Goal: Information Seeking & Learning: Learn about a topic

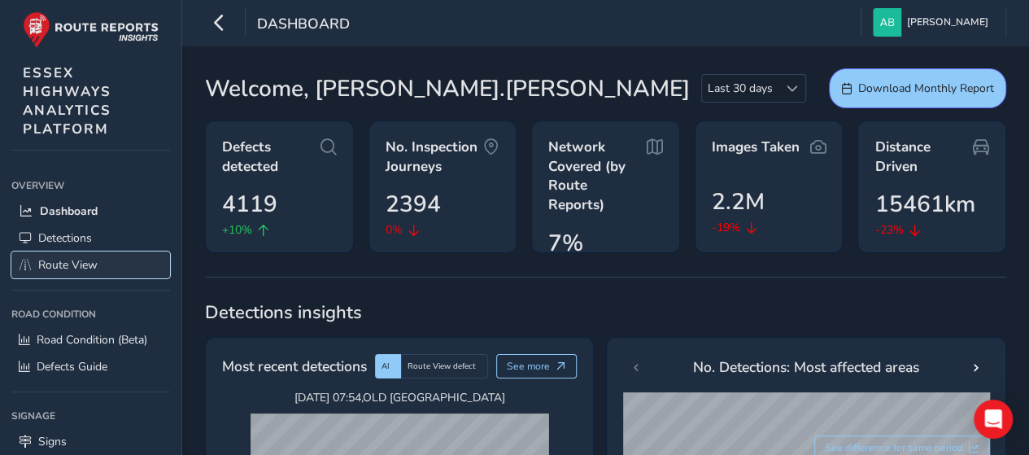
click at [102, 264] on link "Route View" at bounding box center [90, 264] width 159 height 27
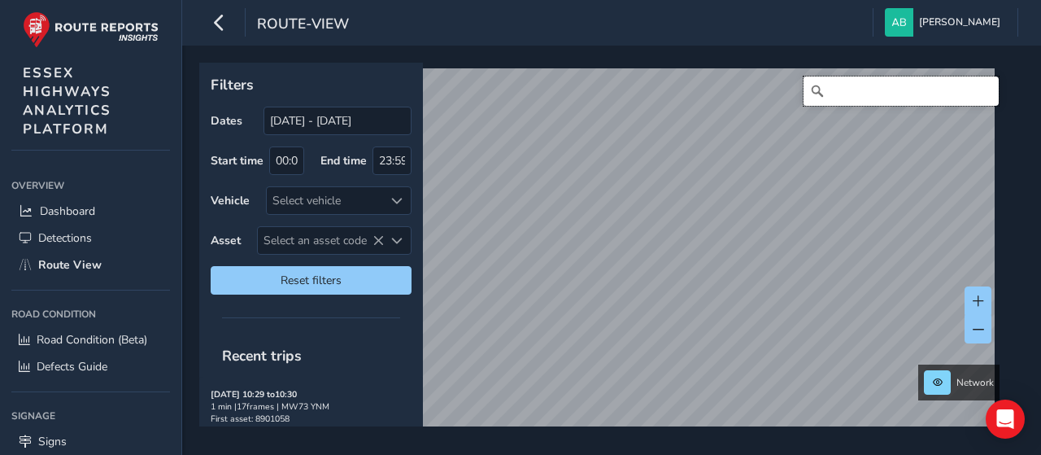
click at [840, 92] on input "Search" at bounding box center [901, 90] width 195 height 29
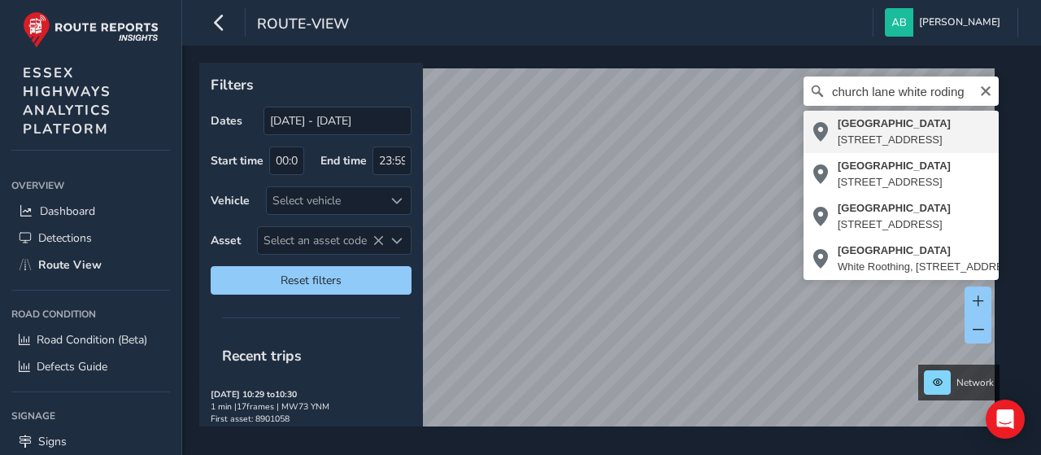
type input "[DEMOGRAPHIC_DATA][STREET_ADDRESS]"
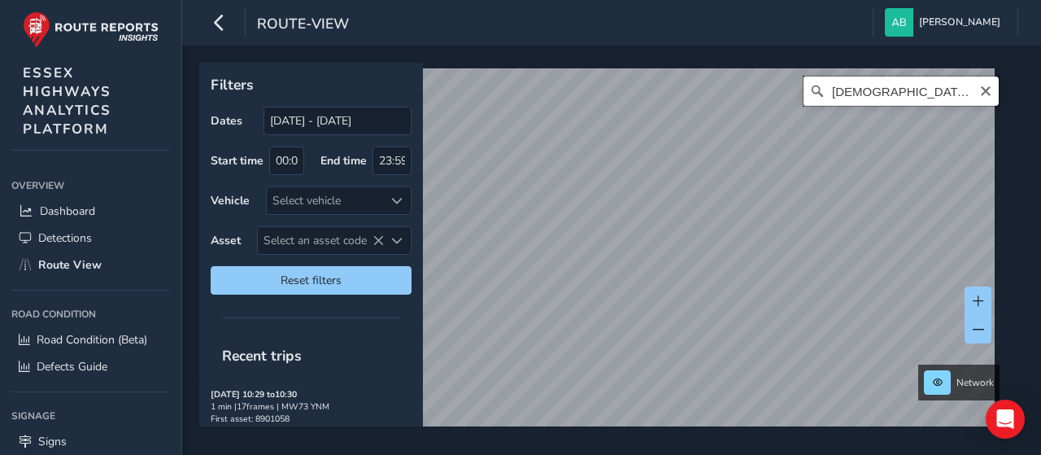
click at [948, 91] on input "[DEMOGRAPHIC_DATA][STREET_ADDRESS]" at bounding box center [901, 90] width 195 height 29
click at [979, 90] on icon "Clear" at bounding box center [985, 91] width 13 height 13
click at [919, 95] on input "Search" at bounding box center [901, 90] width 195 height 29
click at [966, 95] on input "[GEOGRAPHIC_DATA], white roding" at bounding box center [901, 90] width 195 height 29
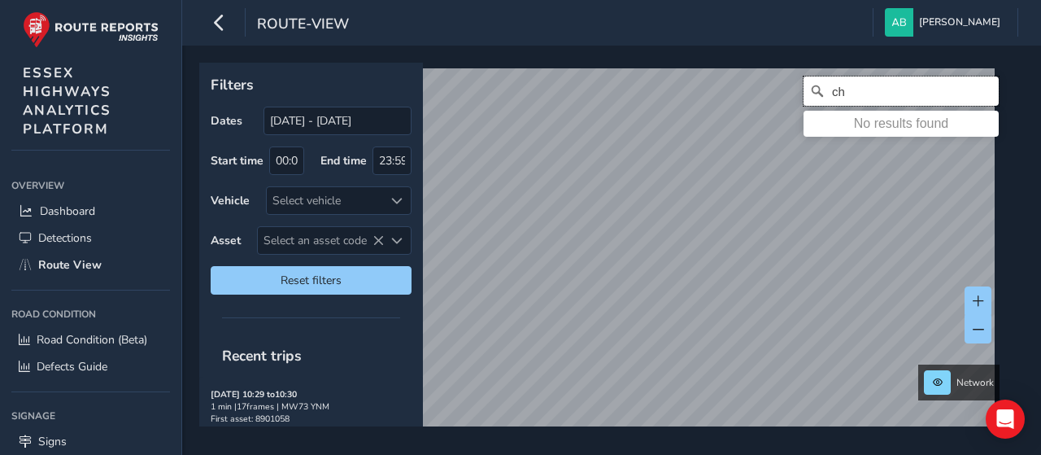
type input "c"
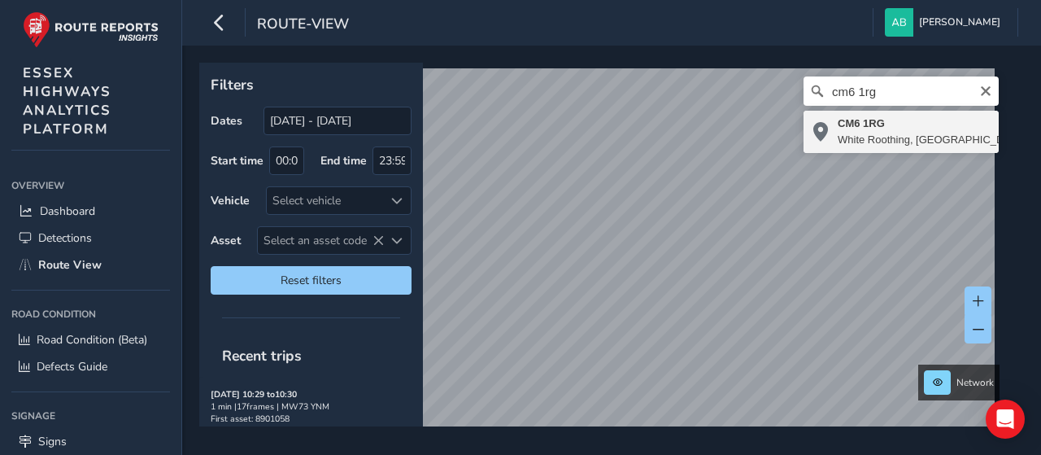
type input "CM6 1RG, White Roothing, [GEOGRAPHIC_DATA], [GEOGRAPHIC_DATA], [GEOGRAPHIC_DATA…"
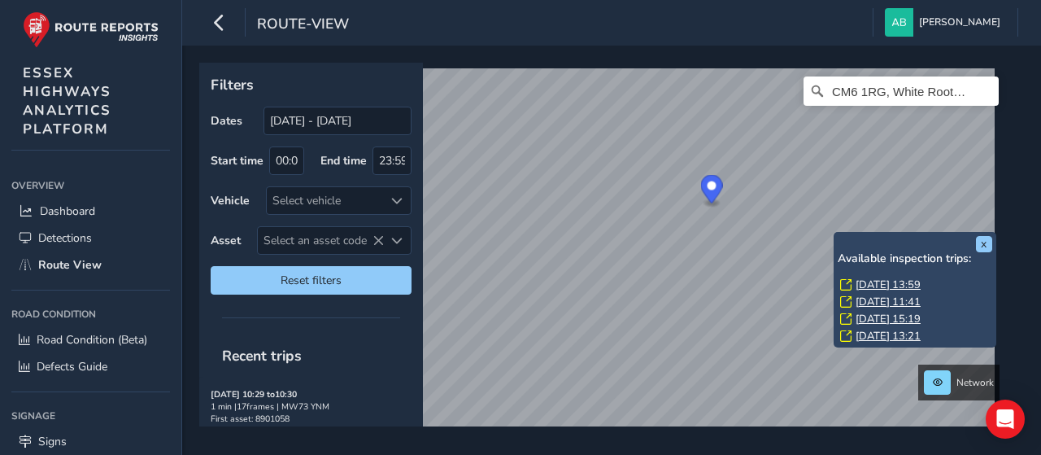
click at [867, 286] on link "[DATE] 13:59" at bounding box center [888, 284] width 65 height 15
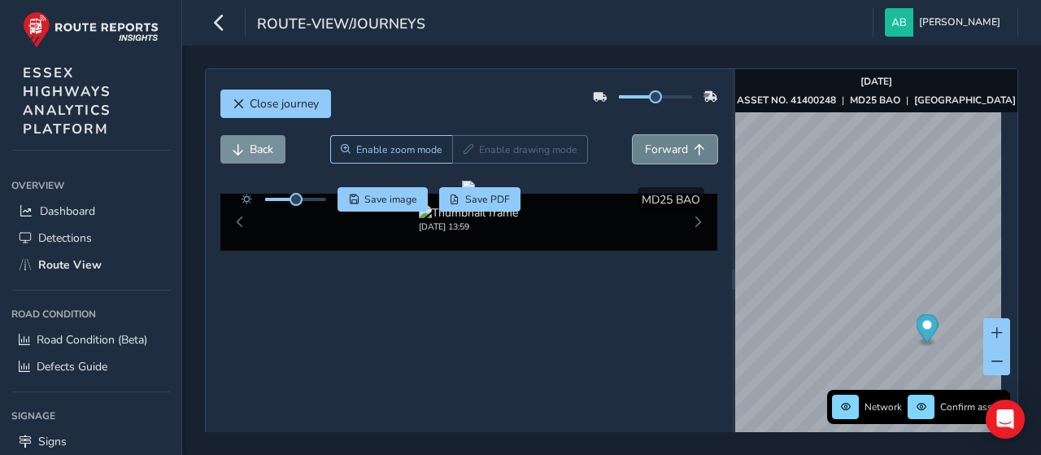
click at [652, 149] on span "Forward" at bounding box center [666, 149] width 43 height 15
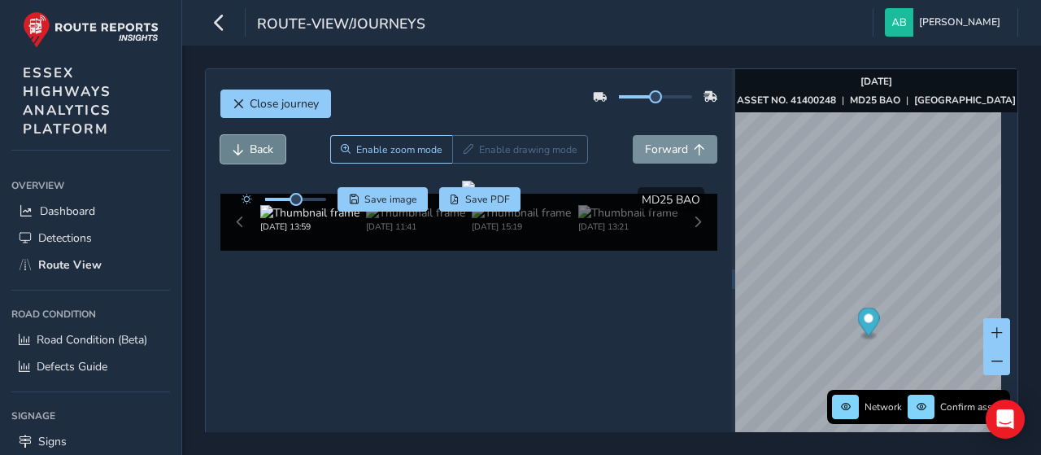
click at [259, 152] on span "Back" at bounding box center [262, 149] width 24 height 15
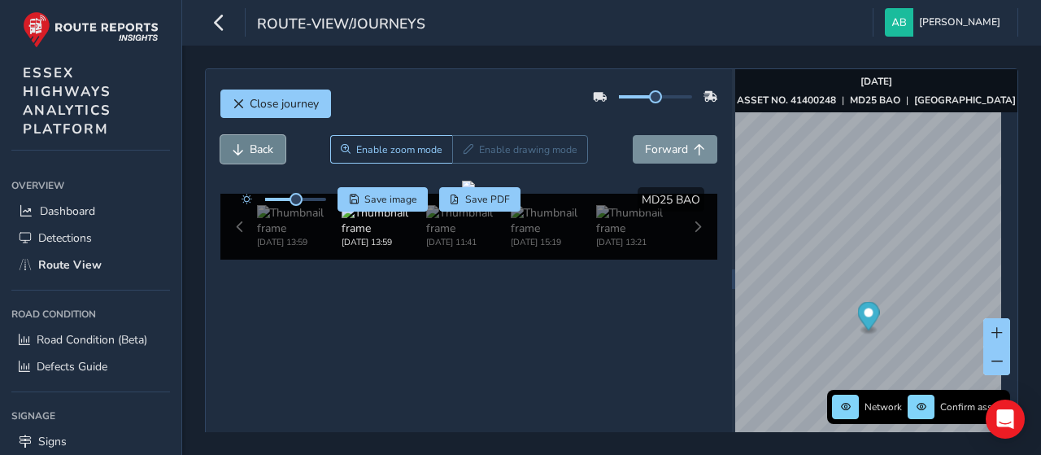
click at [259, 152] on span "Back" at bounding box center [262, 149] width 24 height 15
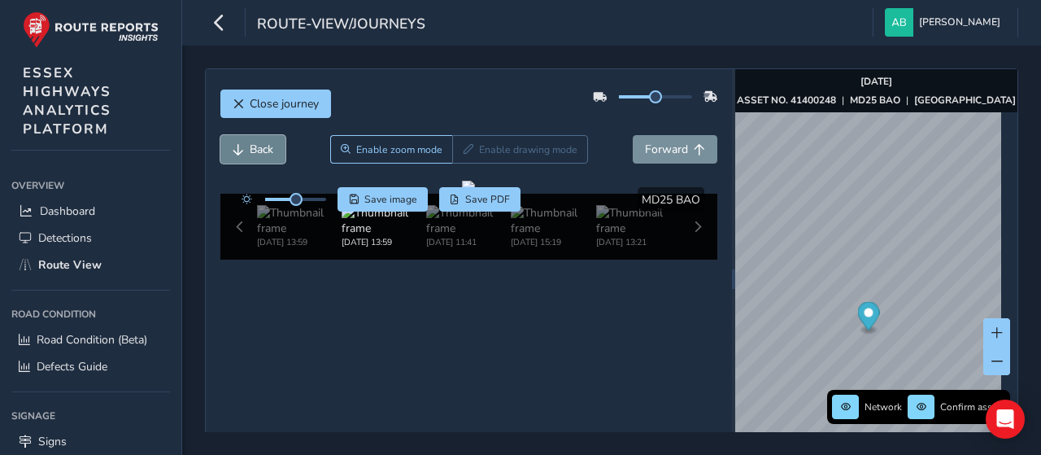
click at [259, 152] on span "Back" at bounding box center [262, 149] width 24 height 15
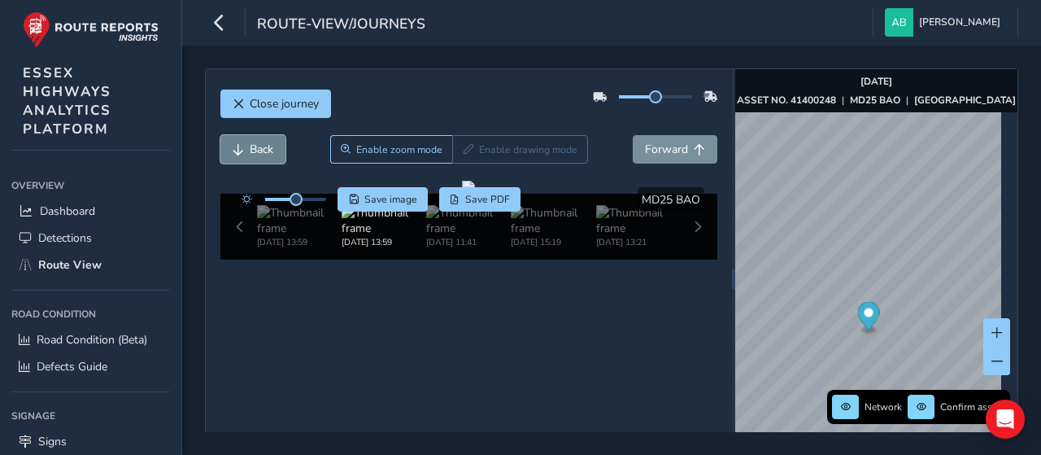
click at [259, 152] on span "Back" at bounding box center [262, 149] width 24 height 15
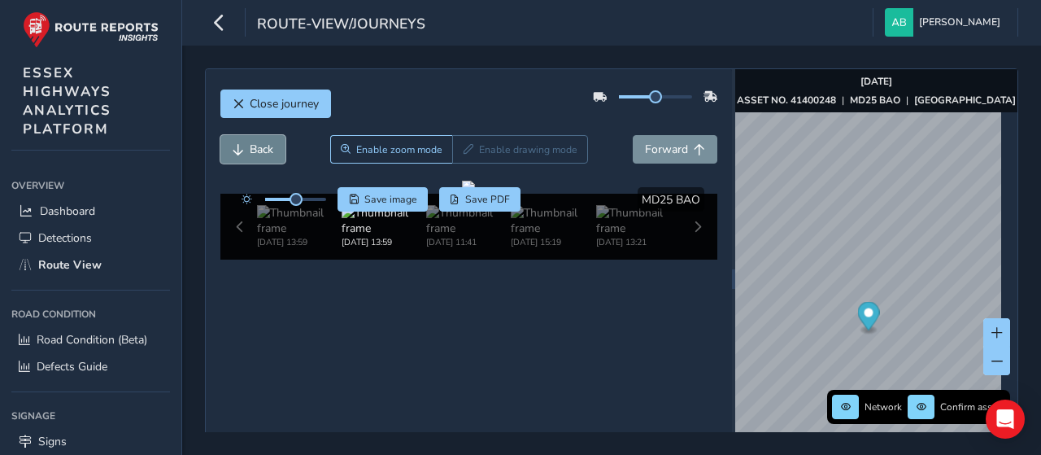
click at [259, 152] on span "Back" at bounding box center [262, 149] width 24 height 15
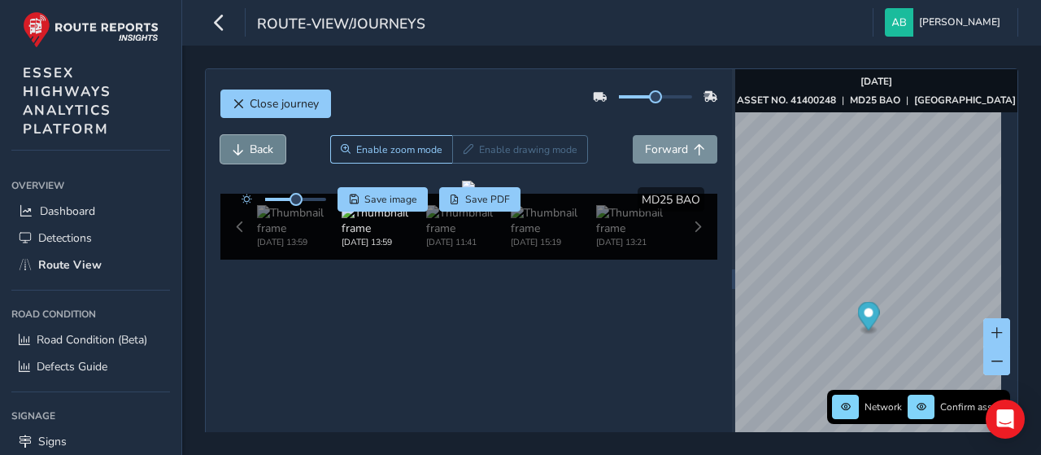
click at [259, 152] on span "Back" at bounding box center [262, 149] width 24 height 15
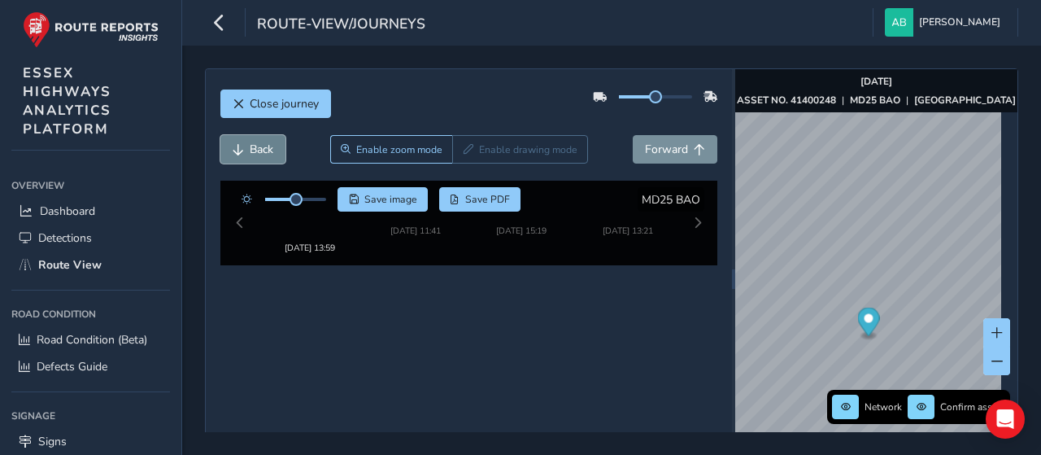
click at [259, 152] on span "Back" at bounding box center [262, 149] width 24 height 15
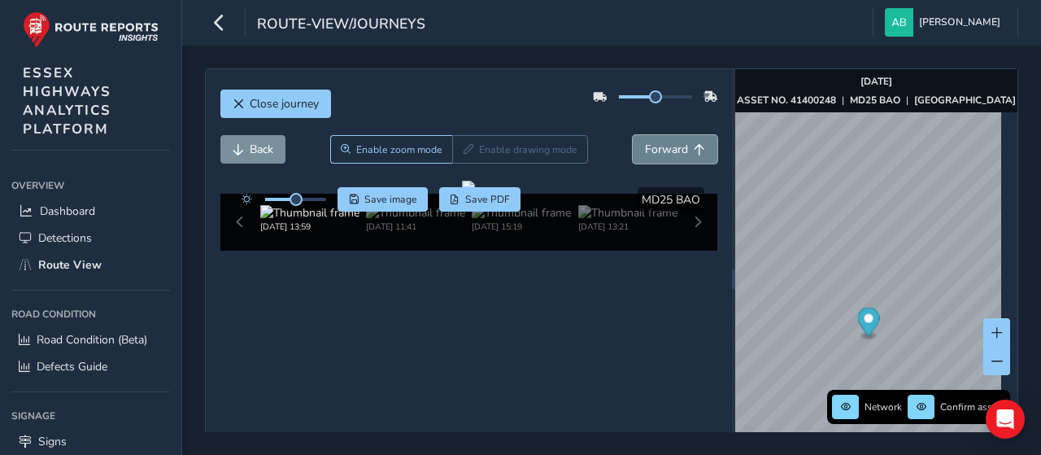
click at [674, 148] on span "Forward" at bounding box center [666, 149] width 43 height 15
click at [253, 146] on span "Back" at bounding box center [262, 149] width 24 height 15
click at [672, 152] on span "Forward" at bounding box center [666, 149] width 43 height 15
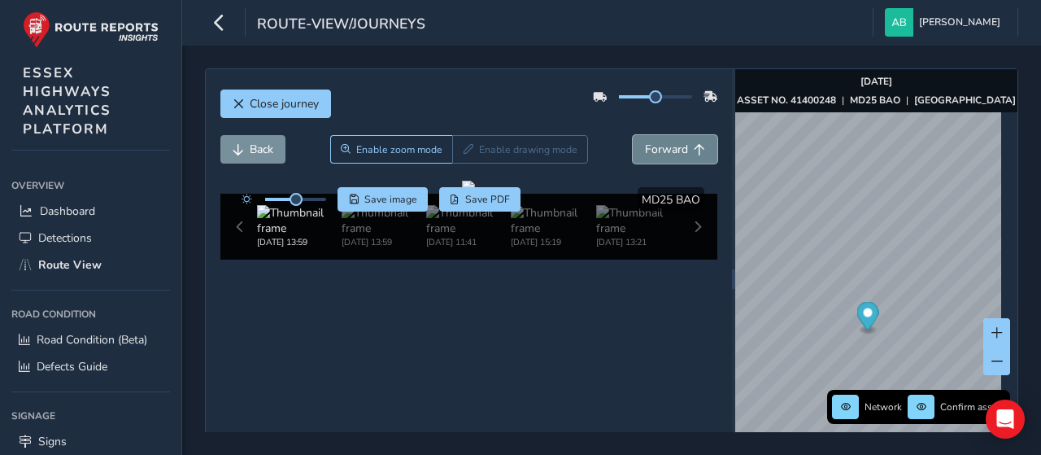
click at [672, 152] on span "Forward" at bounding box center [666, 149] width 43 height 15
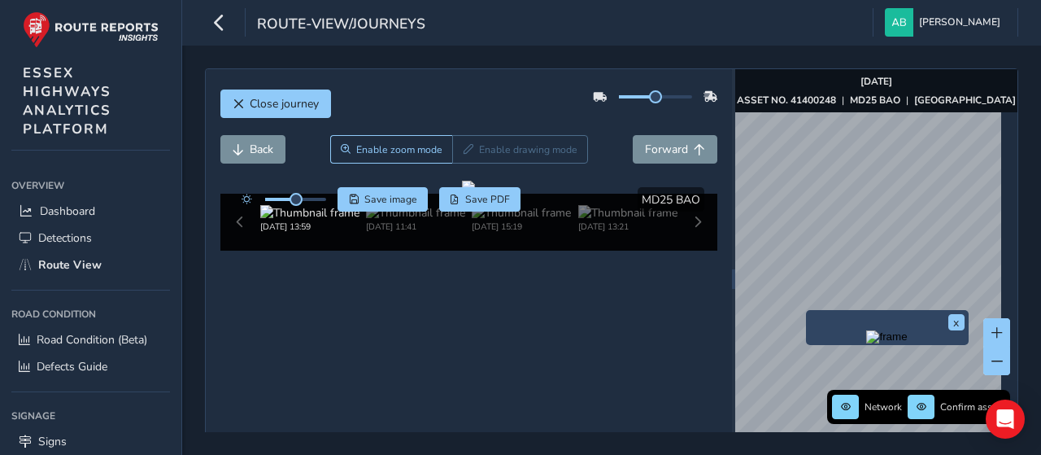
click at [823, 311] on div "x" at bounding box center [887, 327] width 163 height 35
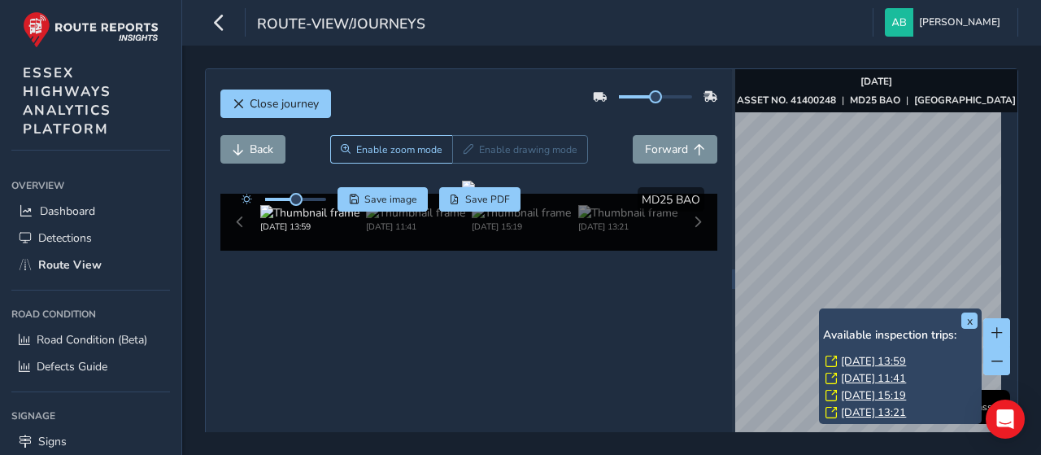
click at [848, 357] on link "[DATE] 13:59" at bounding box center [873, 361] width 65 height 15
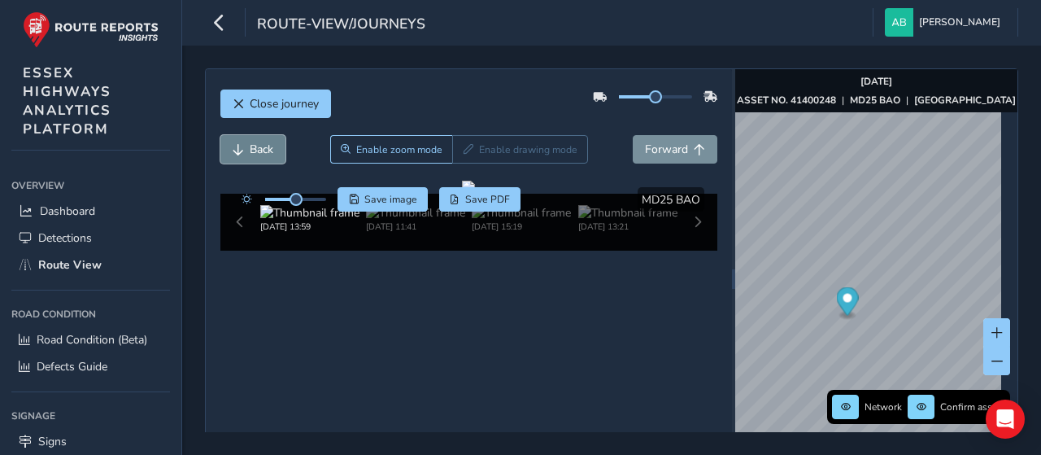
click at [250, 142] on span "Back" at bounding box center [262, 149] width 24 height 15
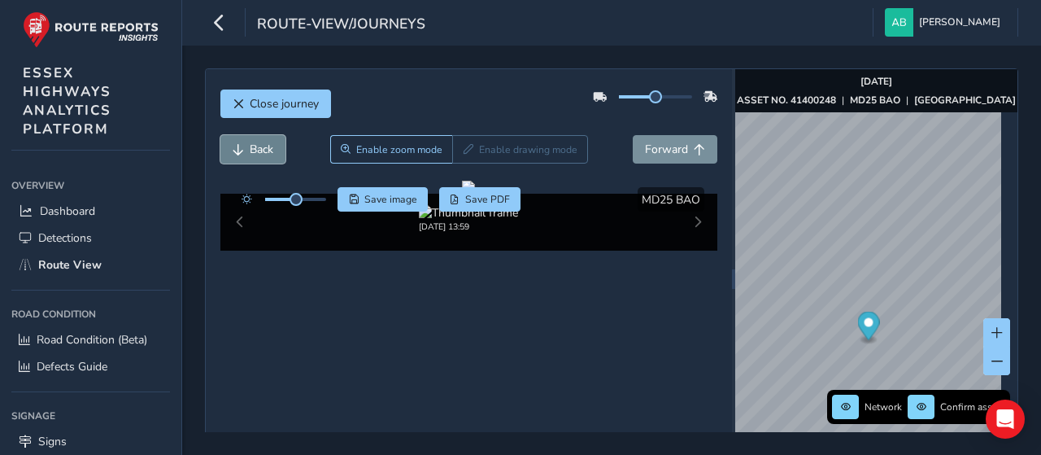
click at [250, 142] on span "Back" at bounding box center [262, 149] width 24 height 15
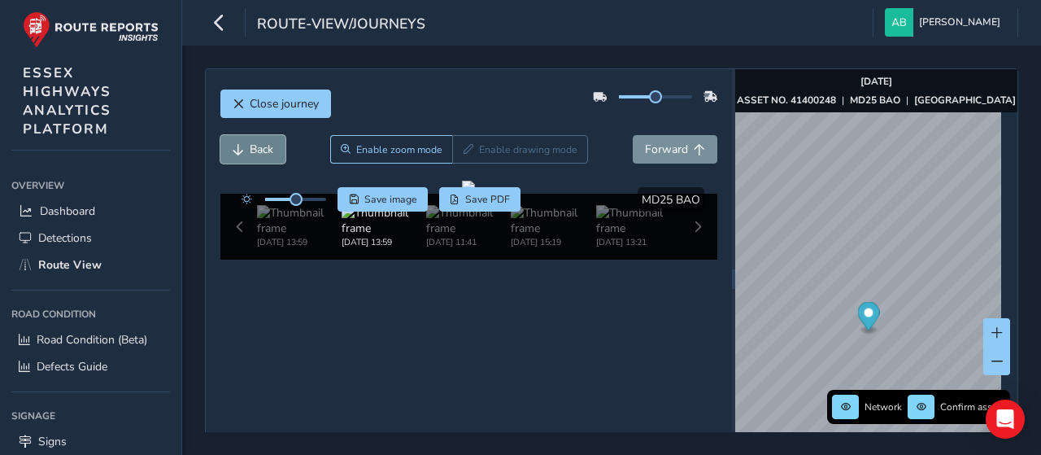
click at [250, 142] on span "Back" at bounding box center [262, 149] width 24 height 15
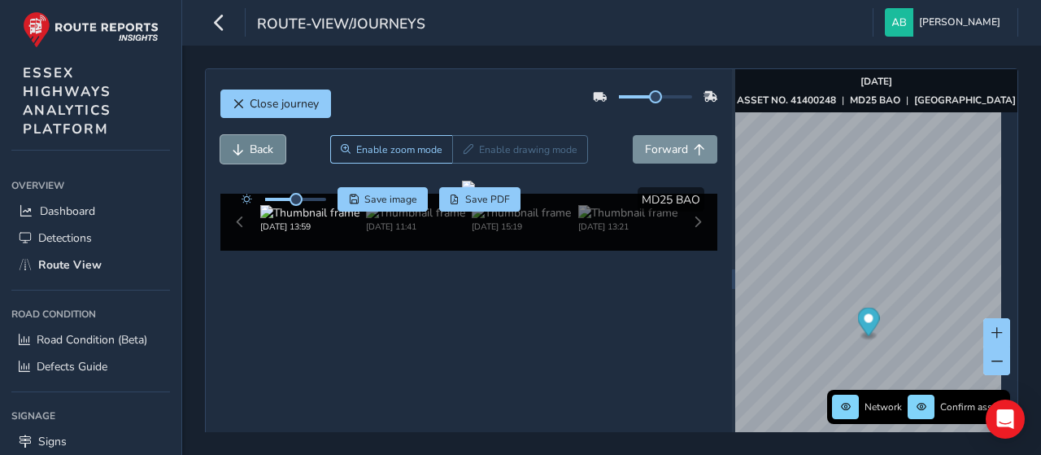
click at [250, 142] on span "Back" at bounding box center [262, 149] width 24 height 15
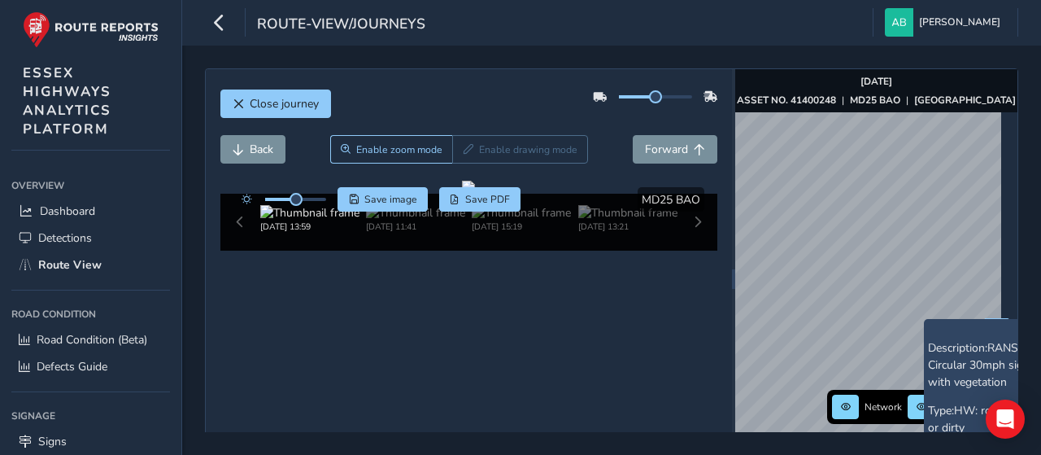
click at [1028, 244] on div "Close journey Back Enable zoom mode Enable drawing mode Forward Click and Drag …" at bounding box center [611, 250] width 859 height 409
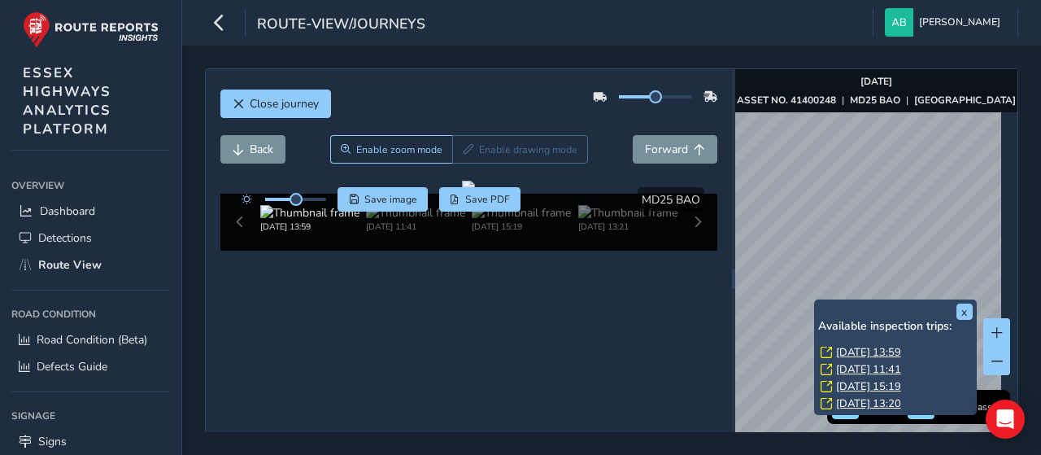
click at [815, 299] on div "x Available inspection trips: [GEOGRAPHIC_DATA][DATE] 13:59 [DATE] 11:41 [DATE]…" at bounding box center [895, 357] width 163 height 116
click at [844, 351] on link "[DATE] 13:59" at bounding box center [868, 352] width 65 height 15
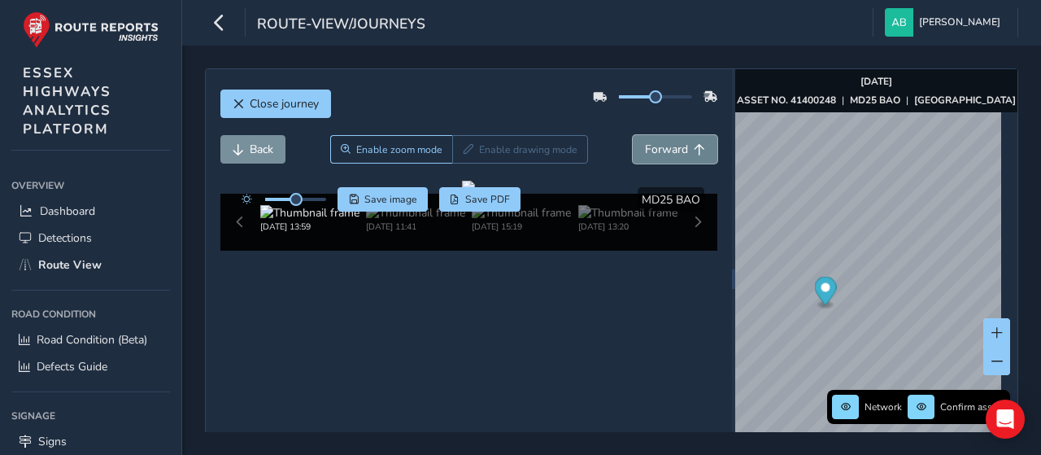
click at [669, 151] on span "Forward" at bounding box center [666, 149] width 43 height 15
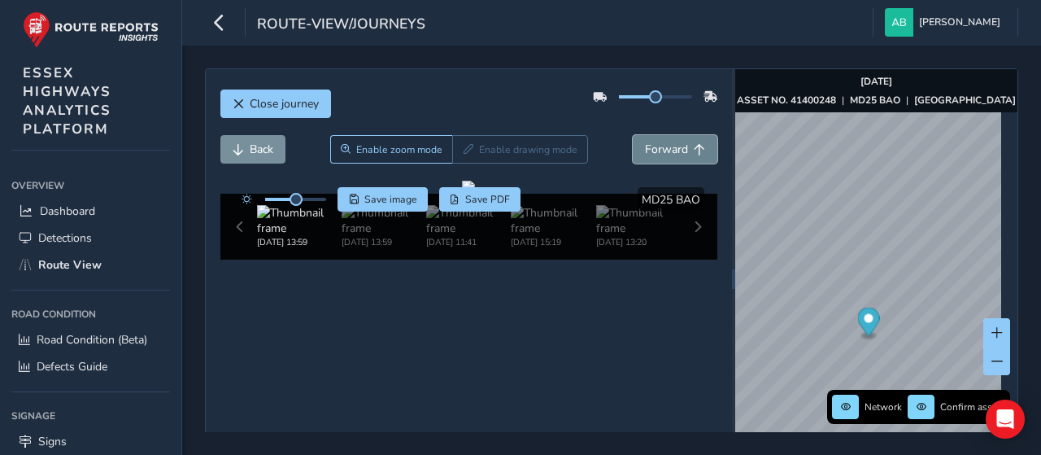
click at [669, 151] on span "Forward" at bounding box center [666, 149] width 43 height 15
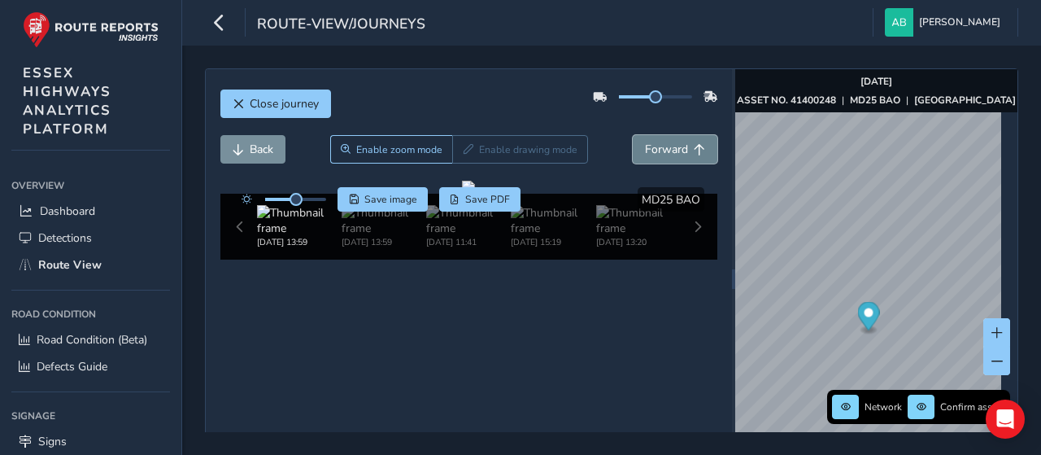
click at [669, 151] on span "Forward" at bounding box center [666, 149] width 43 height 15
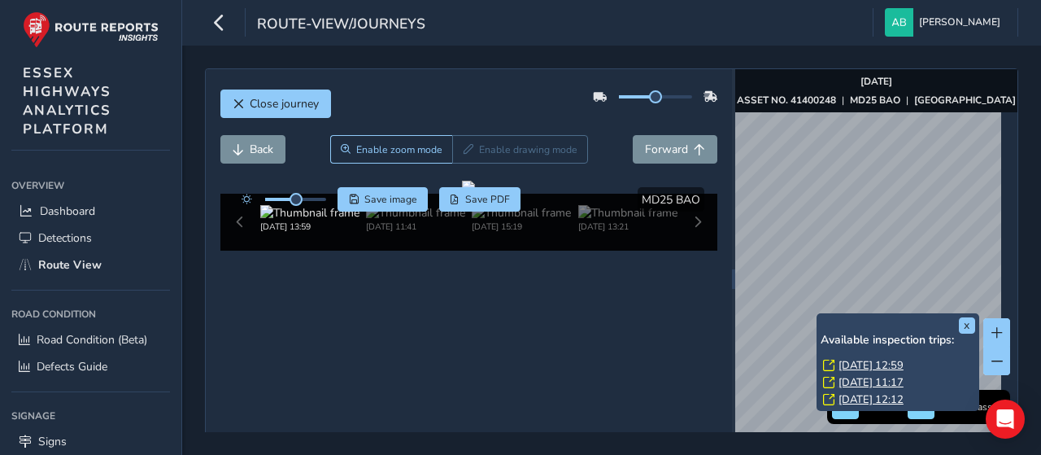
click at [851, 365] on link "[DATE] 12:59" at bounding box center [871, 365] width 65 height 15
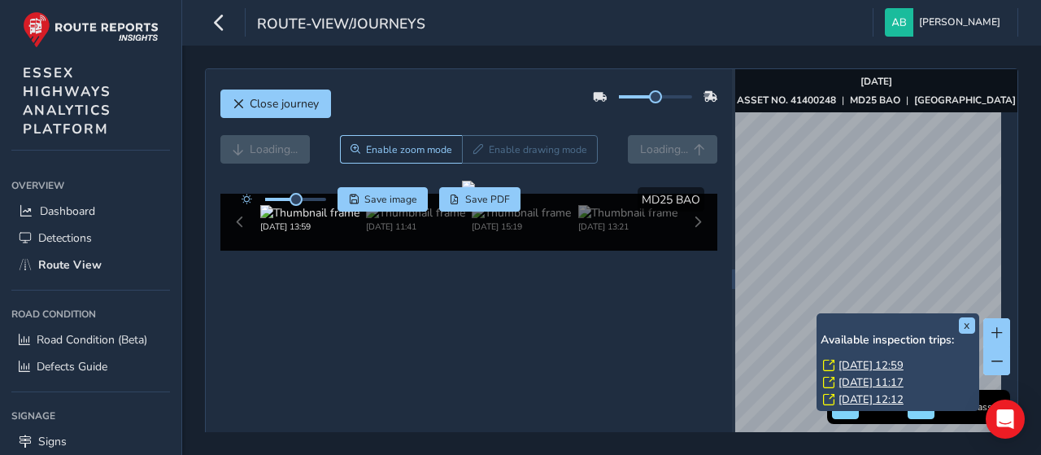
click at [851, 365] on link "[DATE] 12:59" at bounding box center [871, 365] width 65 height 15
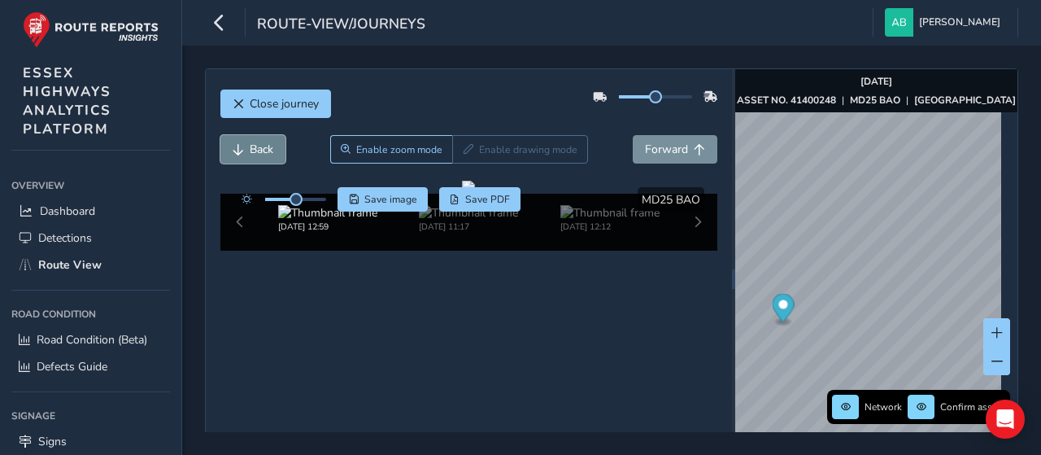
click at [268, 143] on span "Back" at bounding box center [262, 149] width 24 height 15
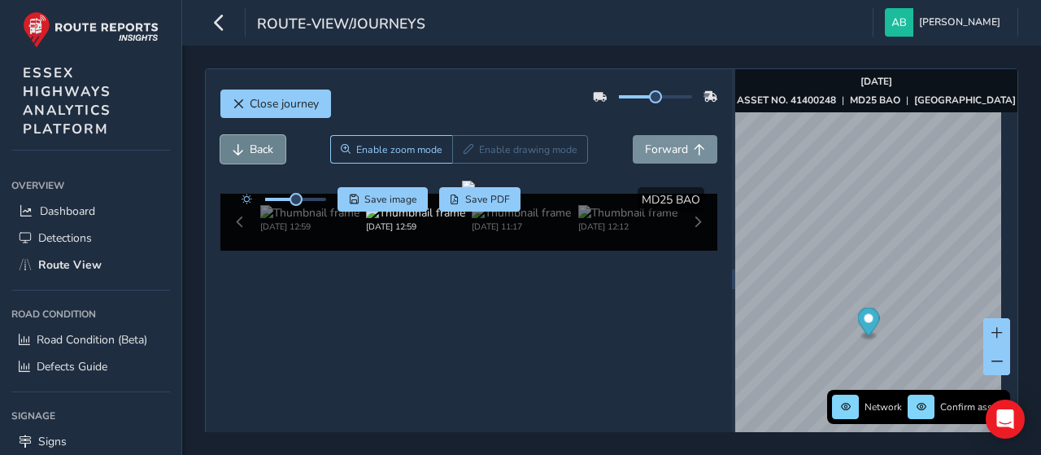
click at [268, 143] on span "Back" at bounding box center [262, 149] width 24 height 15
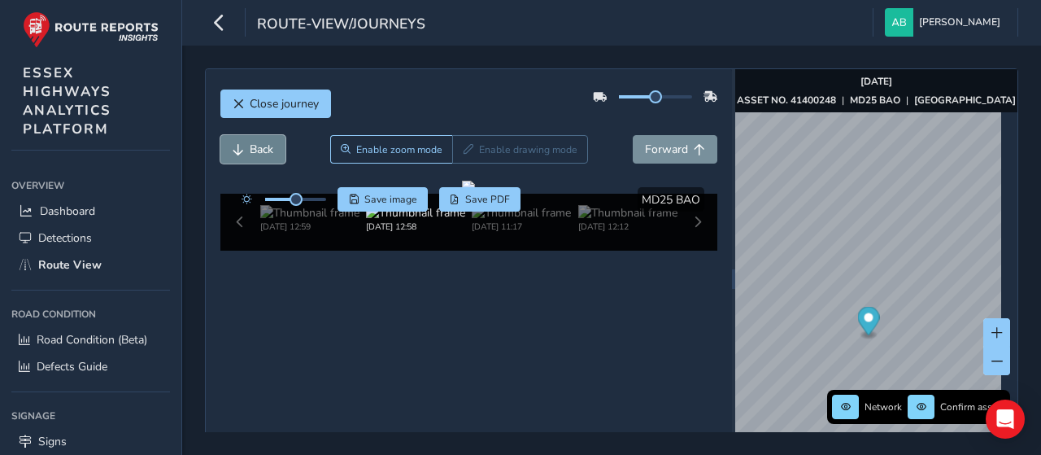
click at [268, 143] on span "Back" at bounding box center [262, 149] width 24 height 15
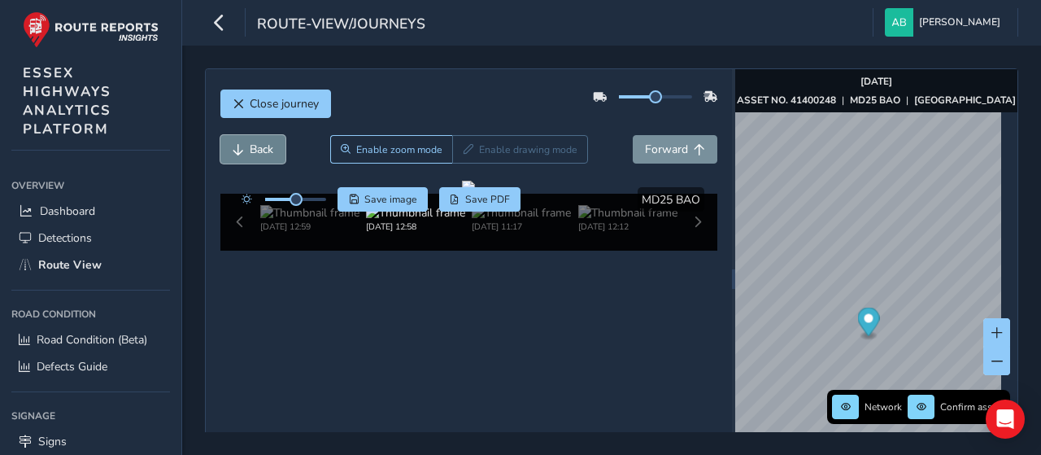
click at [268, 143] on span "Back" at bounding box center [262, 149] width 24 height 15
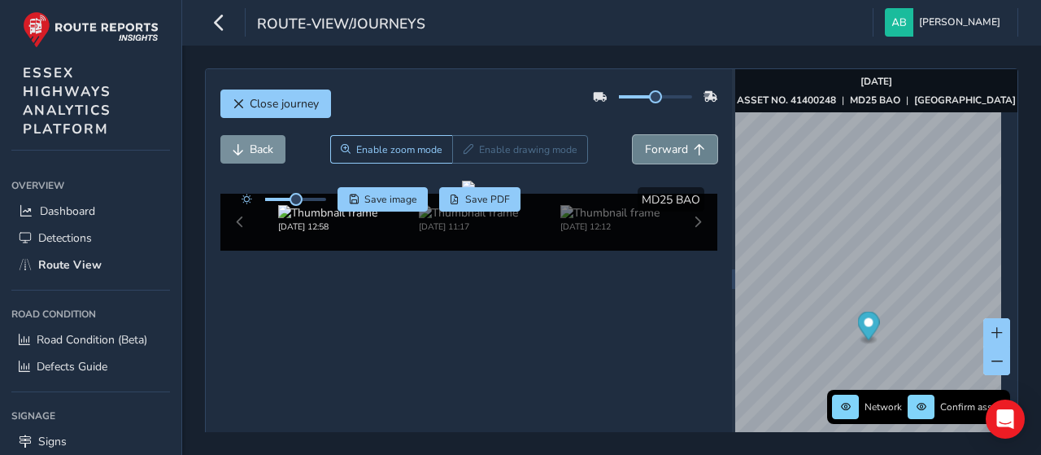
click at [677, 154] on span "Forward" at bounding box center [666, 149] width 43 height 15
